Goal: Task Accomplishment & Management: Manage account settings

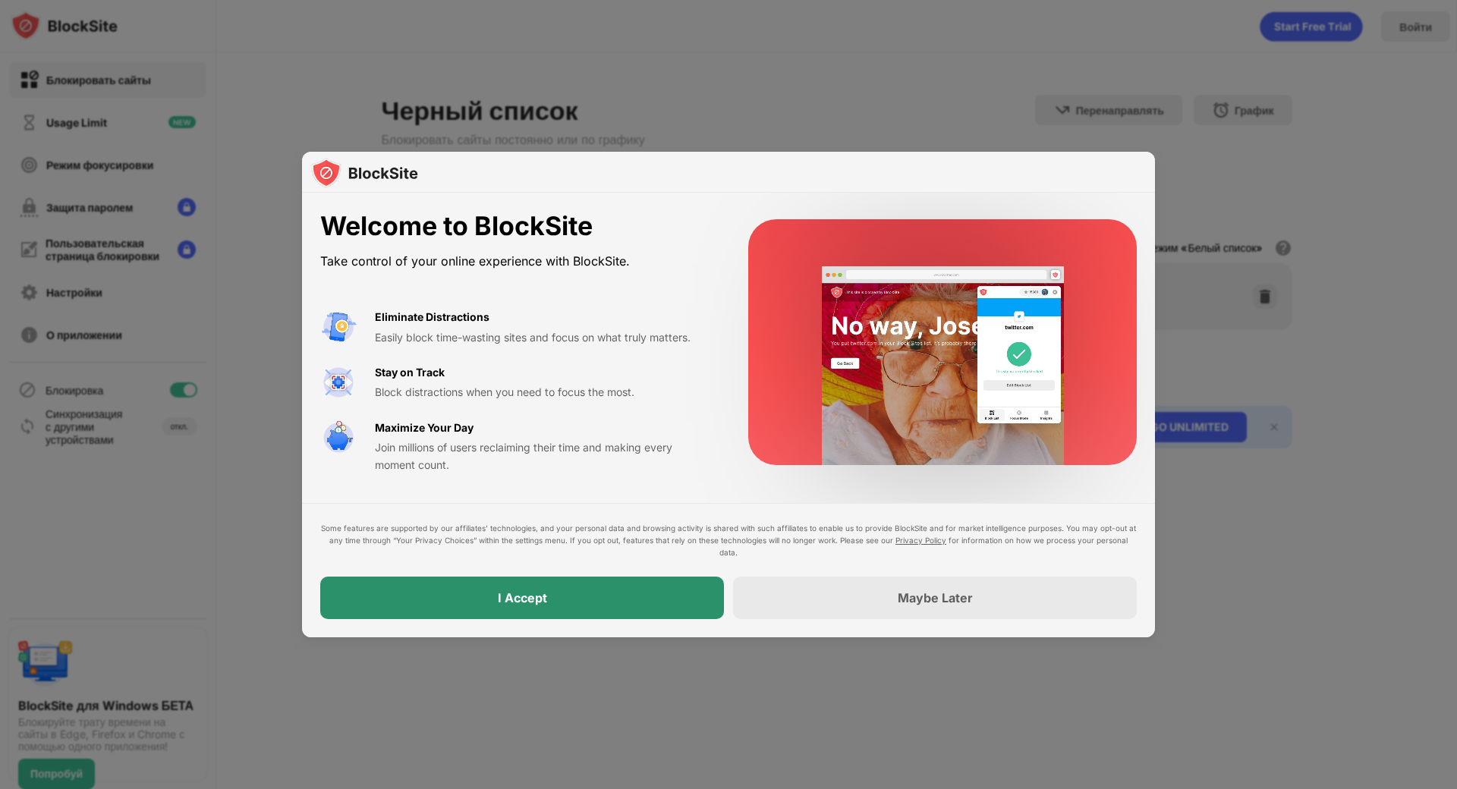
click at [565, 577] on div "I Accept" at bounding box center [522, 598] width 404 height 43
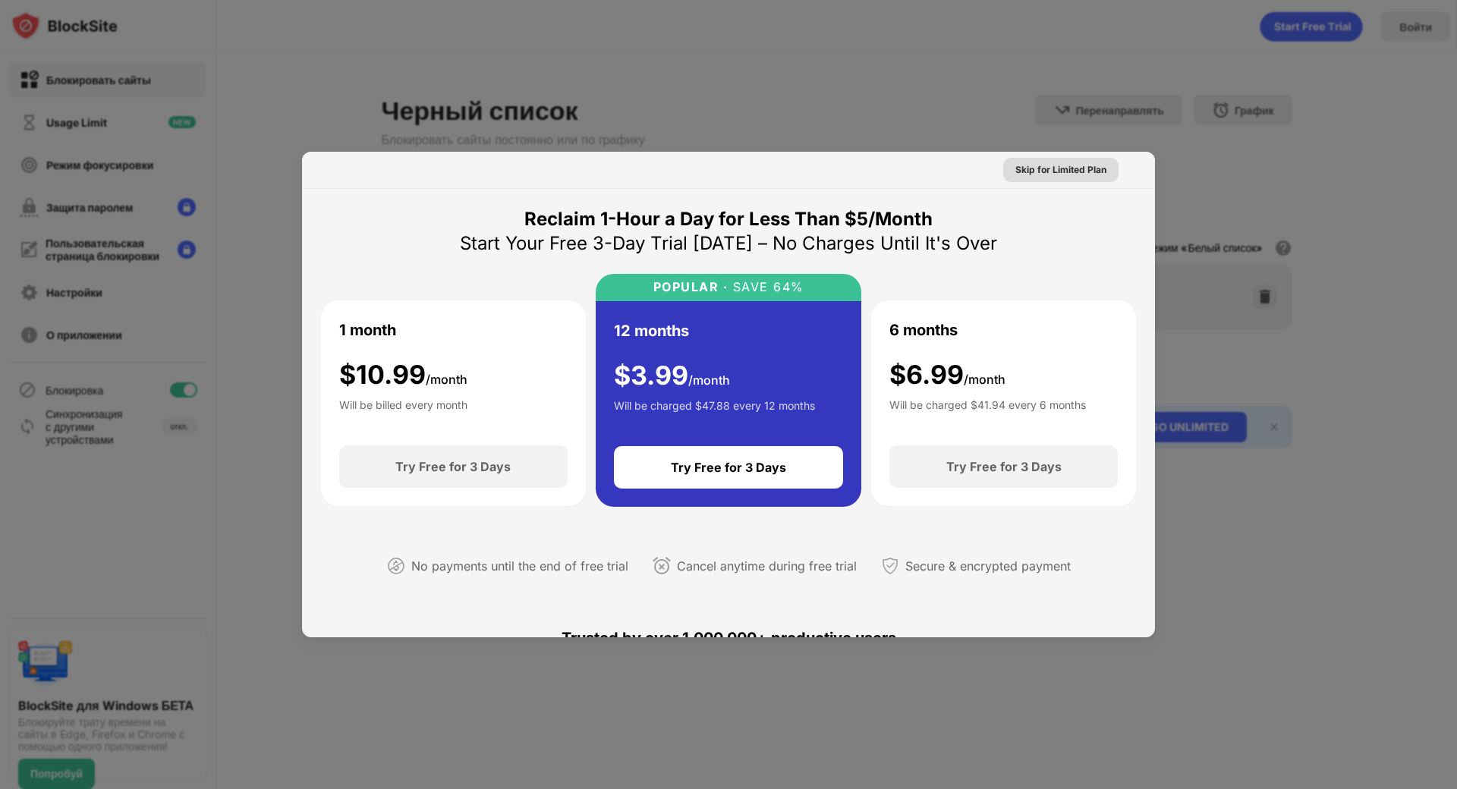
click at [1060, 162] on div "Skip for Limited Plan" at bounding box center [1061, 169] width 91 height 15
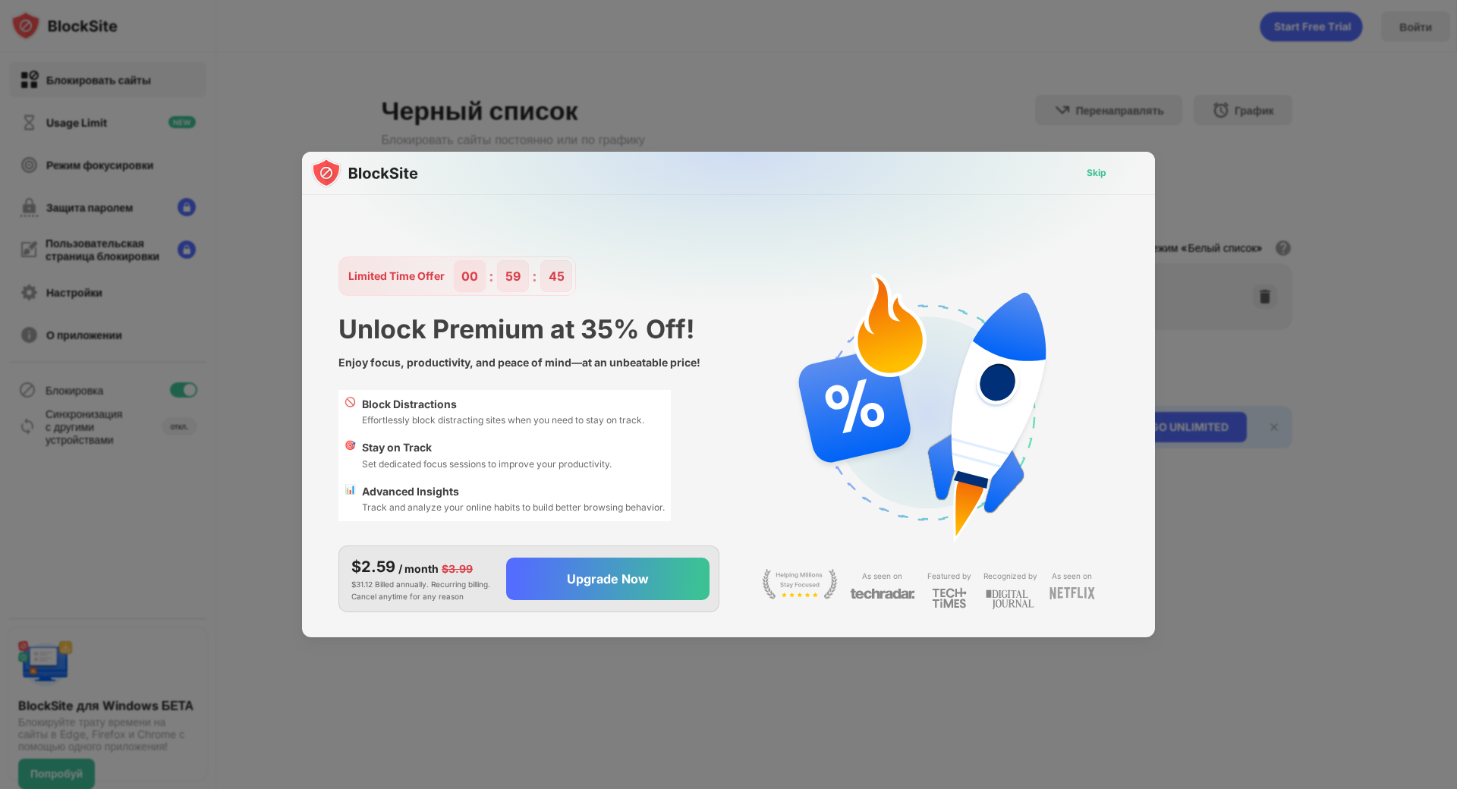
click at [1098, 165] on div "Skip" at bounding box center [1097, 172] width 20 height 15
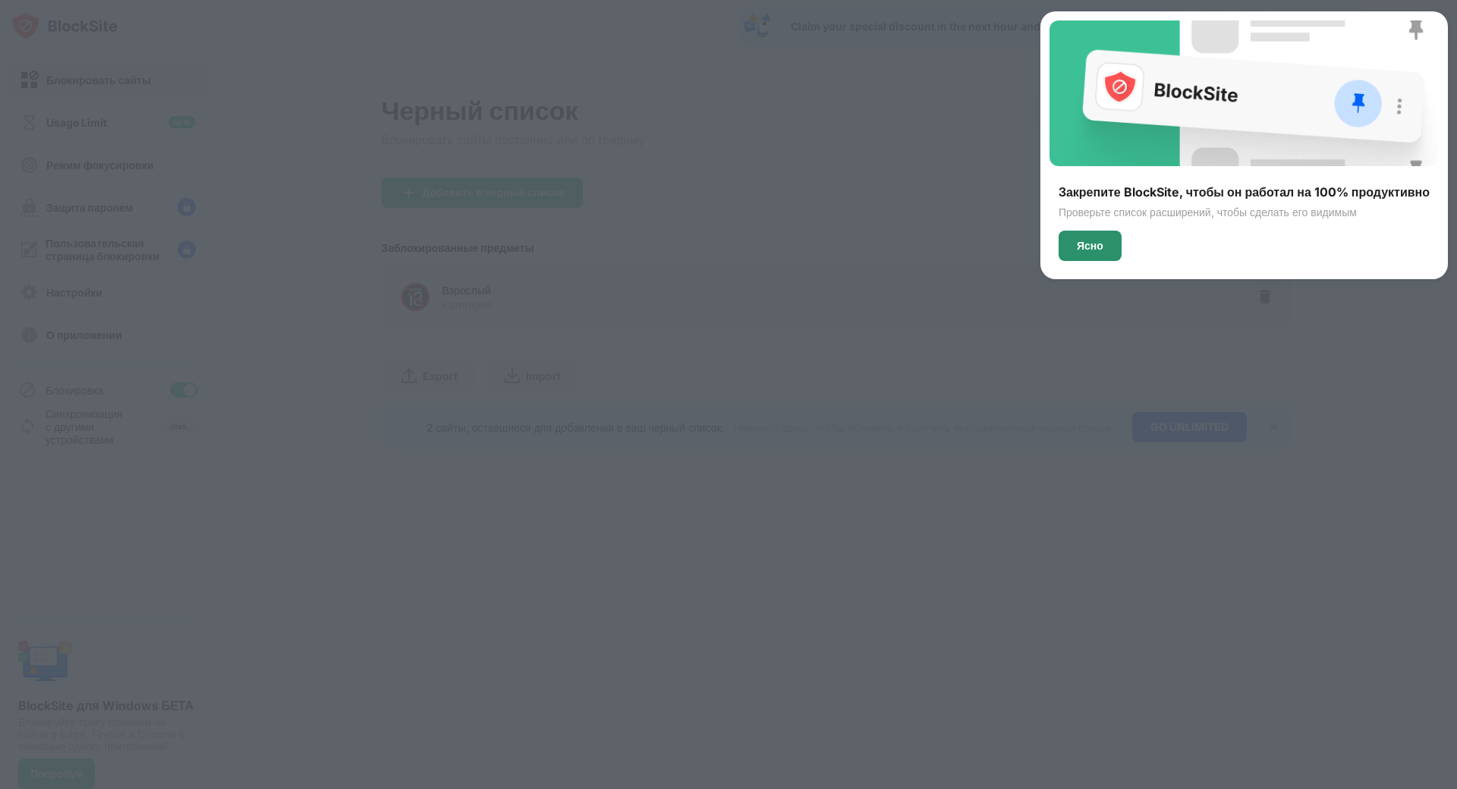
click at [1077, 238] on div "Ясно" at bounding box center [1090, 246] width 63 height 30
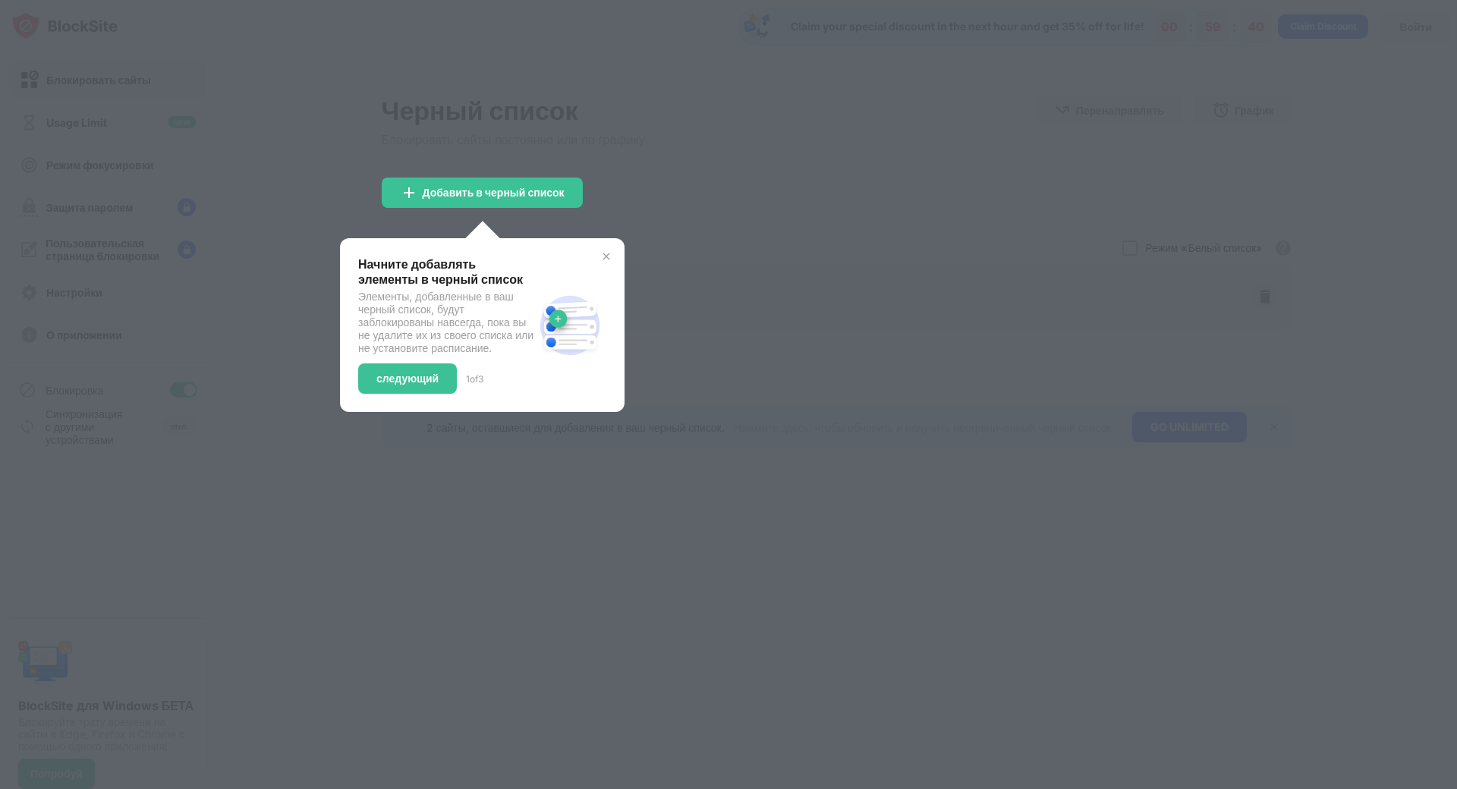
click at [660, 257] on div at bounding box center [728, 394] width 1457 height 789
click at [610, 257] on img at bounding box center [606, 257] width 12 height 12
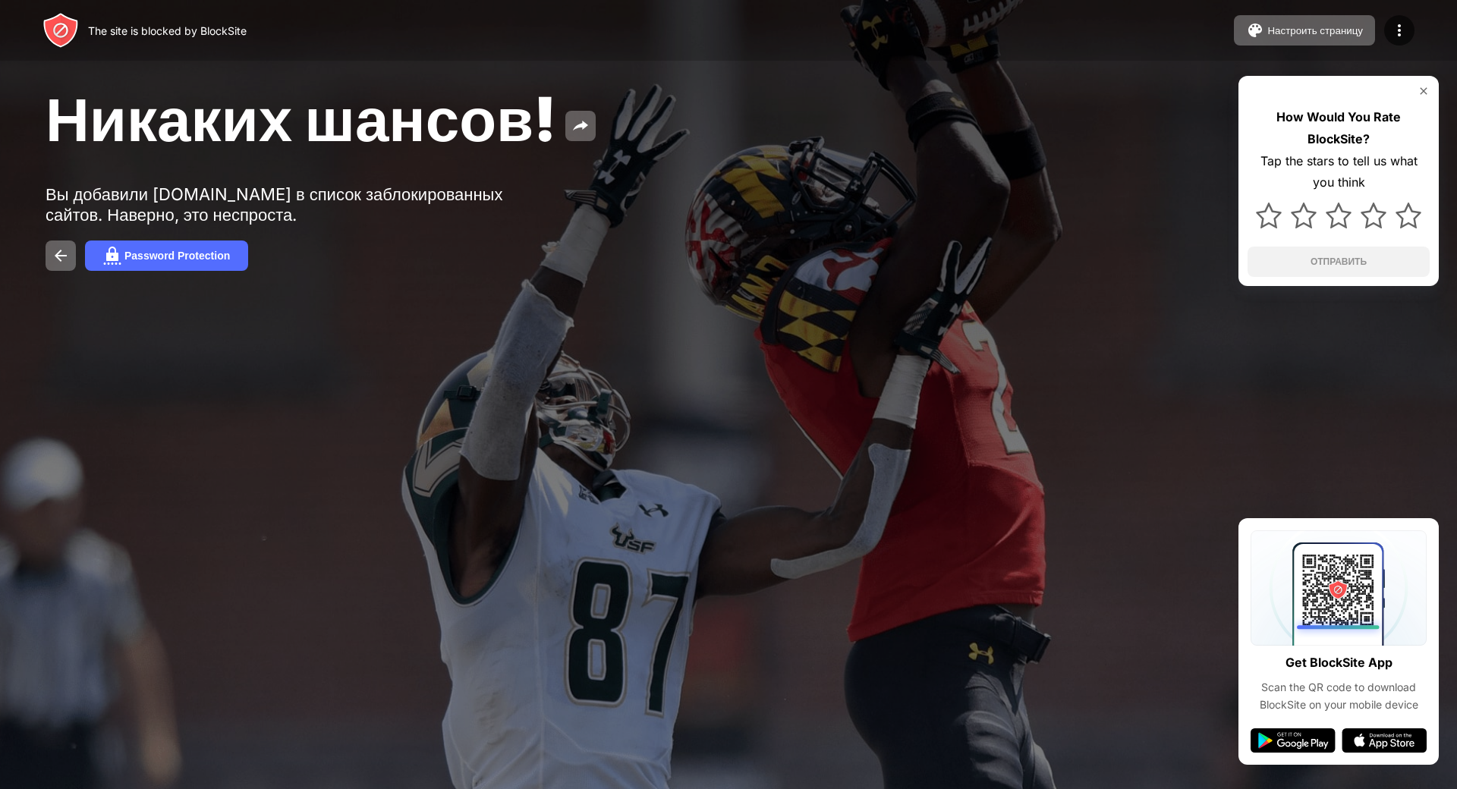
click at [1006, 238] on div "Никаких шансов! Вы добавили [DOMAIN_NAME] в список заблокированных сайтов. Наве…" at bounding box center [728, 176] width 1457 height 353
